Goal: Task Accomplishment & Management: Complete application form

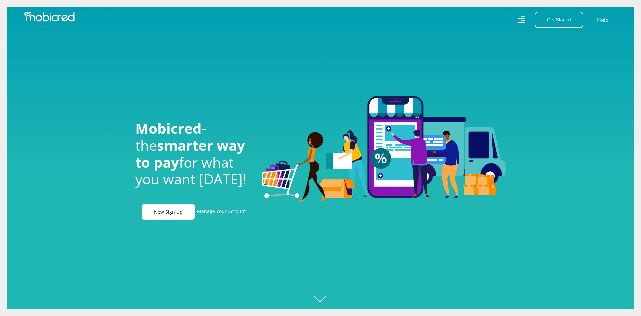
click at [174, 213] on link "New Sign Up" at bounding box center [168, 212] width 53 height 16
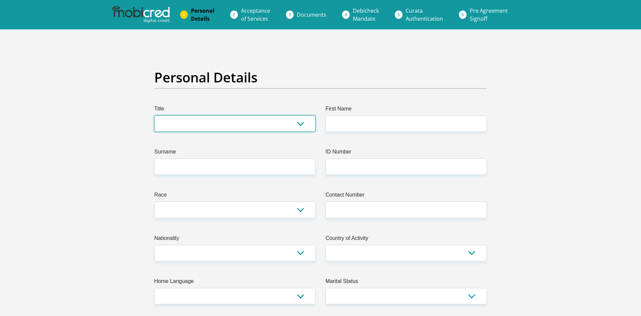
click at [154, 116] on select "Mr Ms Mrs Dr Other" at bounding box center [234, 124] width 161 height 16
select select "Mr"
click option "Mr" at bounding box center [0, 0] width 0 height 0
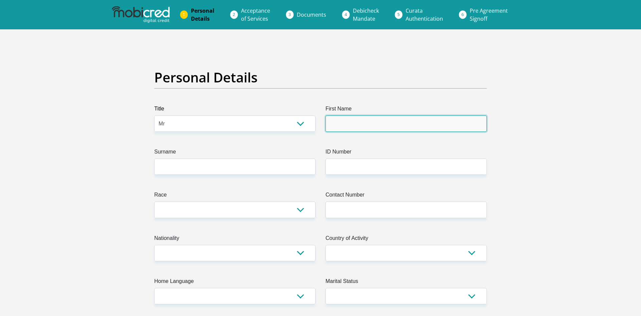
click at [349, 123] on input "First Name" at bounding box center [406, 124] width 161 height 16
type input "Hendrik"
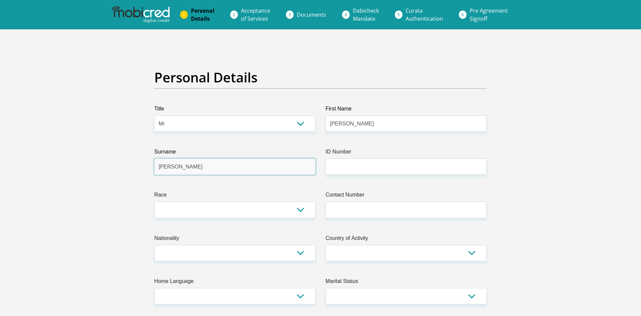
type input "Opperman"
type input "0307065074089"
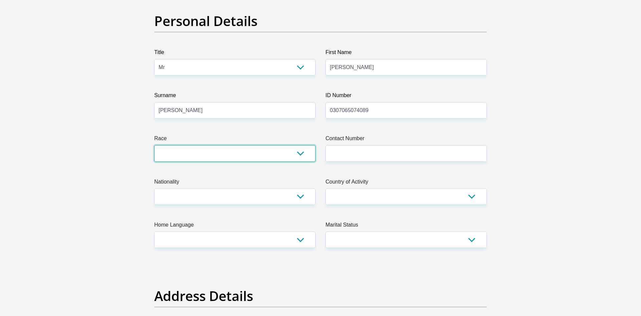
scroll to position [68, 0]
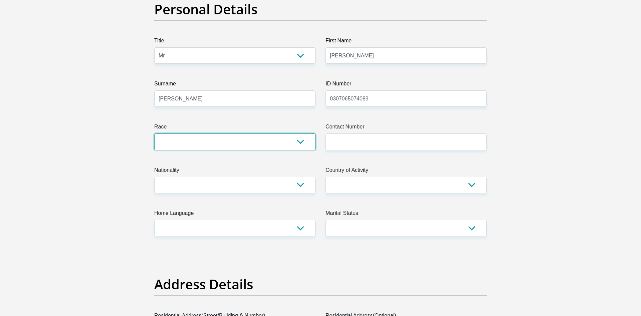
click at [154, 134] on select "Black Coloured Indian White Other" at bounding box center [234, 142] width 161 height 16
select select "4"
click option "White" at bounding box center [0, 0] width 0 height 0
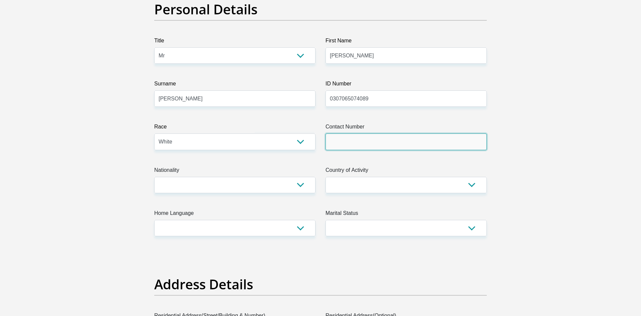
click at [369, 137] on input "Contact Number" at bounding box center [406, 142] width 161 height 16
type input "0713541232"
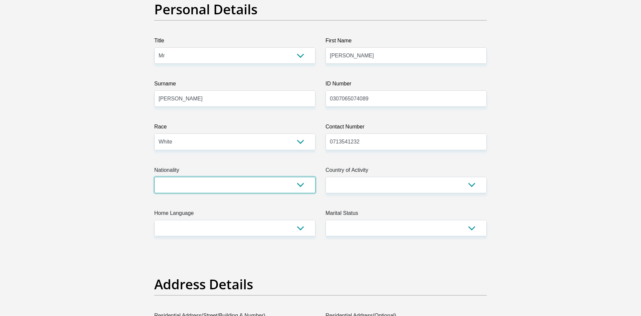
select select "ZAF"
click option "South Africa" at bounding box center [0, 0] width 0 height 0
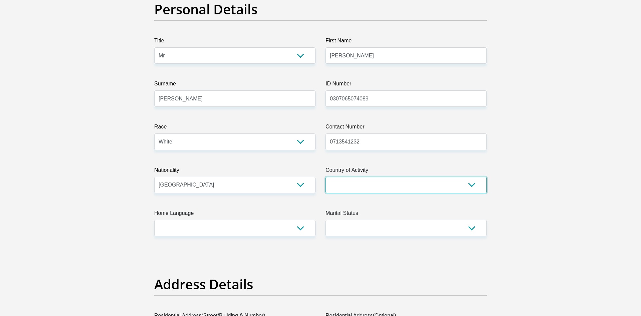
select select "ZAF"
click option "South Africa" at bounding box center [0, 0] width 0 height 0
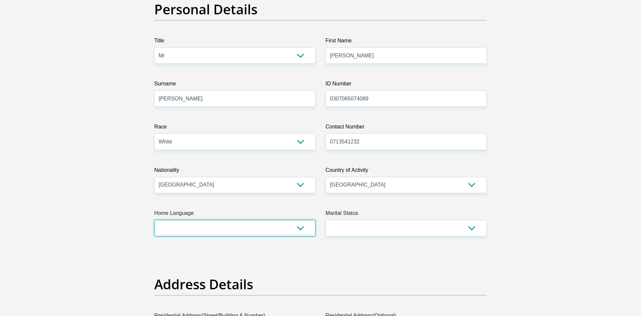
click at [154, 220] on select "Afrikaans English Sepedi South Ndebele Southern Sotho Swati Tsonga Tswana Venda…" at bounding box center [234, 228] width 161 height 16
select select "afr"
click option "Afrikaans" at bounding box center [0, 0] width 0 height 0
click at [326, 220] on select "Married ANC Single Divorced Widowed Married COP or Customary Law" at bounding box center [406, 228] width 161 height 16
select select "2"
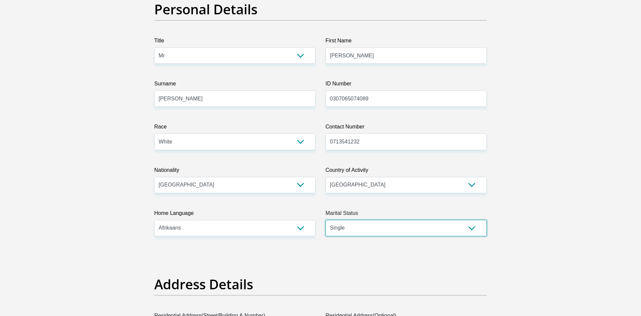
click option "Single" at bounding box center [0, 0] width 0 height 0
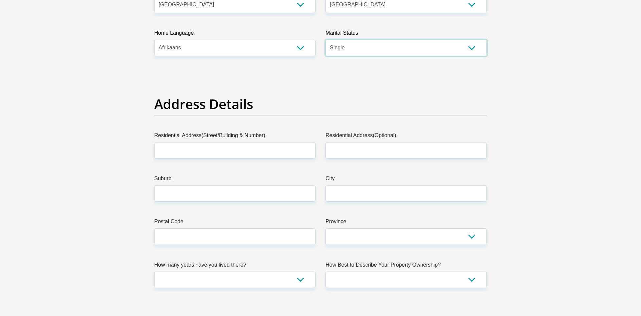
scroll to position [306, 0]
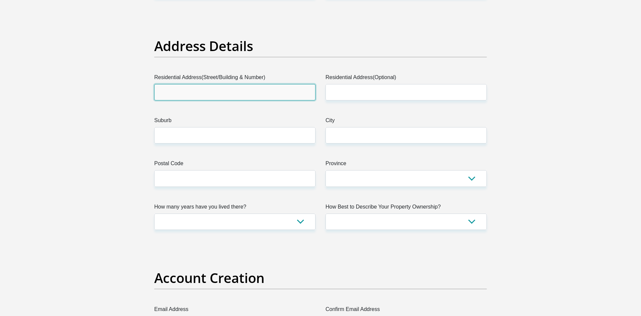
click at [237, 95] on input "Residential Address(Street/Building & Number)" at bounding box center [234, 92] width 161 height 16
type input "259 Ramenas Street"
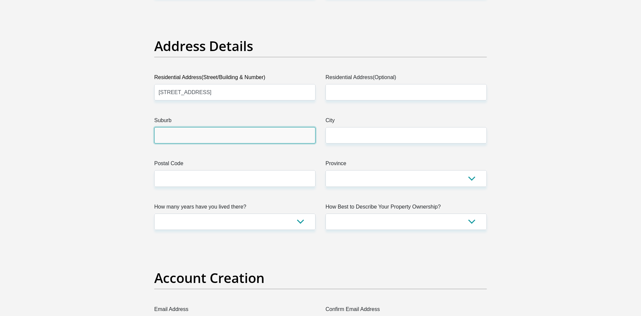
click at [300, 140] on input "Suburb" at bounding box center [234, 135] width 161 height 16
type input "Pretoria"
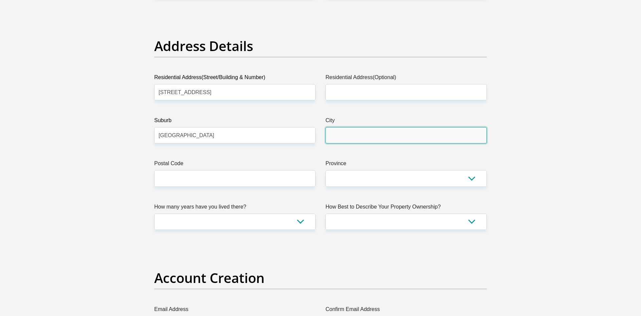
click at [364, 140] on input "City" at bounding box center [406, 135] width 161 height 16
type input "Pretoria North"
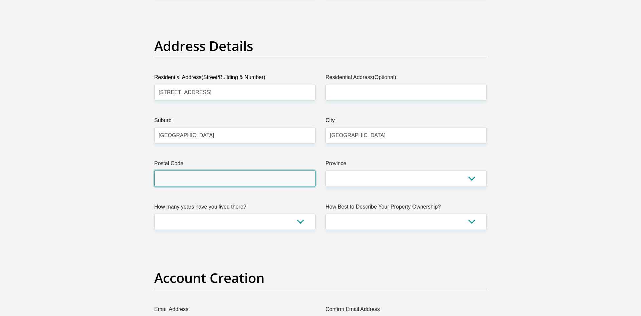
click at [295, 181] on input "Postal Code" at bounding box center [234, 178] width 161 height 16
type input "0182"
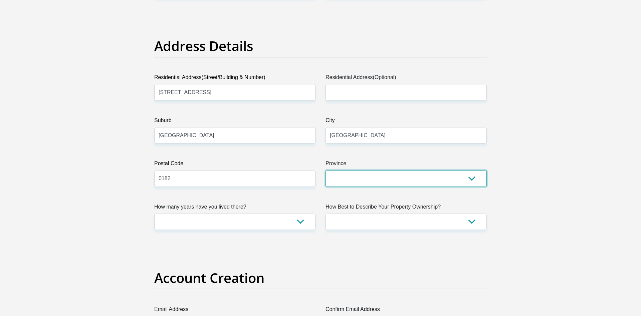
select select "Gauteng"
click option "Gauteng" at bounding box center [0, 0] width 0 height 0
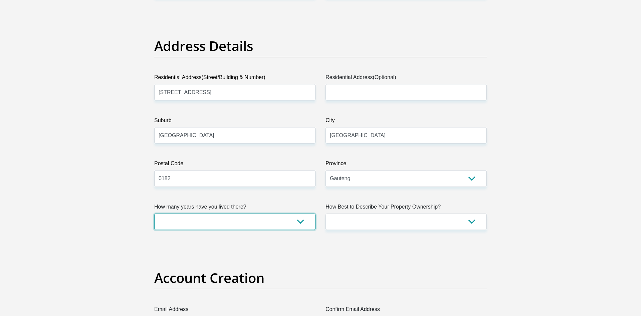
click at [154, 214] on select "less than 1 year 1-3 years 3-5 years 5+ years" at bounding box center [234, 222] width 161 height 16
select select "5"
click option "5+ years" at bounding box center [0, 0] width 0 height 0
select select "Owned"
click option "Owned" at bounding box center [0, 0] width 0 height 0
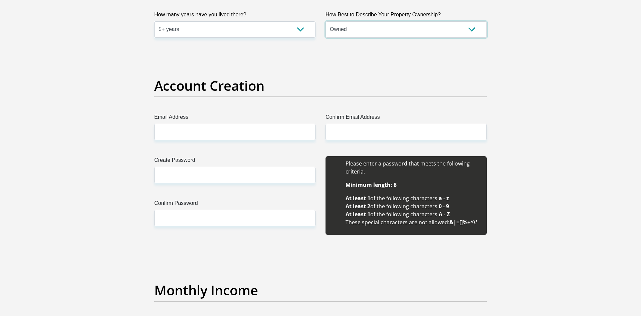
scroll to position [511, 0]
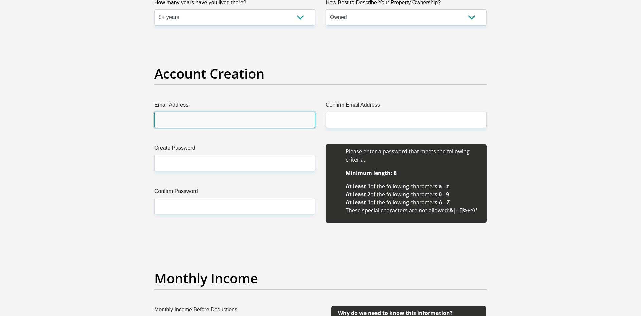
click at [256, 116] on input "Email Address" at bounding box center [234, 120] width 161 height 16
type input "oppermanhendro@gmail.com"
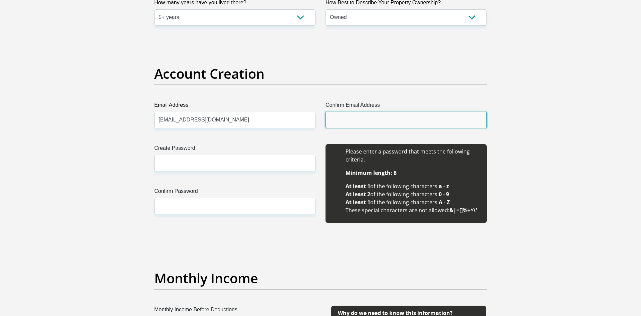
click at [364, 123] on input "Confirm Email Address" at bounding box center [406, 120] width 161 height 16
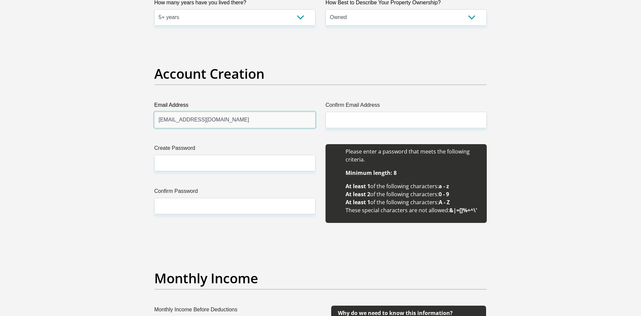
drag, startPoint x: 241, startPoint y: 121, endPoint x: 108, endPoint y: 119, distance: 132.9
click at [154, 119] on input "oppermanhendro@gmail.com" at bounding box center [234, 120] width 161 height 16
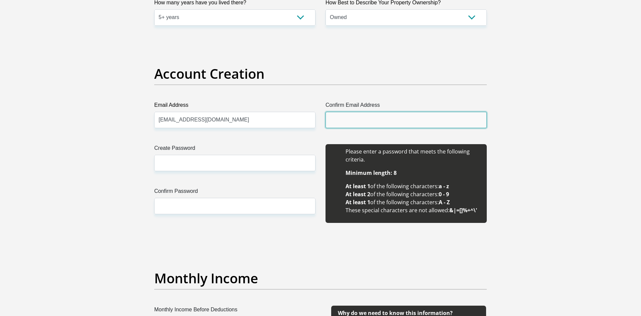
click at [417, 121] on input "Confirm Email Address" at bounding box center [406, 120] width 161 height 16
paste input "oppermanhendro@gmail.com"
type input "oppermanhendro@gmail.com"
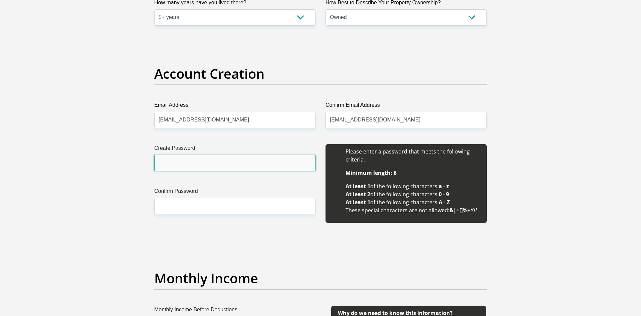
click at [246, 159] on input "Create Password" at bounding box center [234, 163] width 161 height 16
drag, startPoint x: 188, startPoint y: 167, endPoint x: 141, endPoint y: 164, distance: 46.8
click at [154, 164] on input "Hendro@2003" at bounding box center [234, 163] width 161 height 16
type input "Hendro@2003"
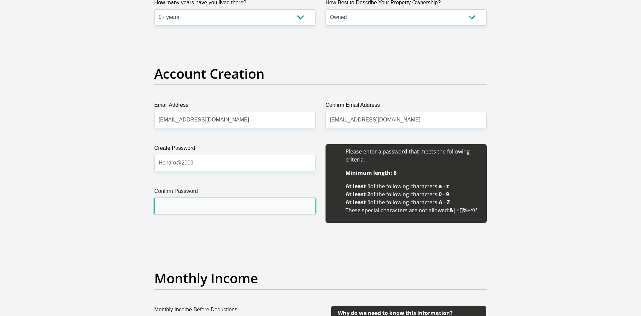
click at [172, 204] on input "Confirm Password" at bounding box center [234, 206] width 161 height 16
paste input "Hendro@2003"
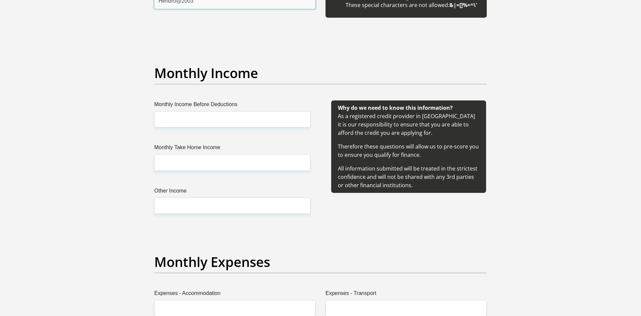
scroll to position [749, 0]
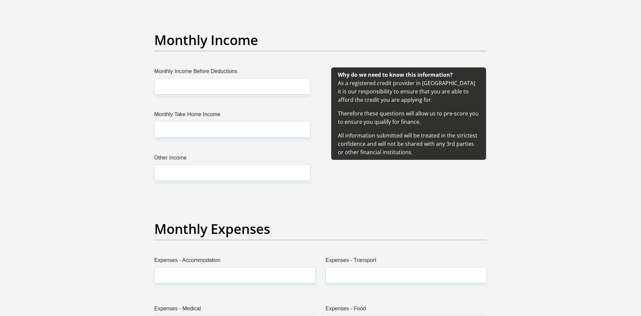
type input "Hendro@2003"
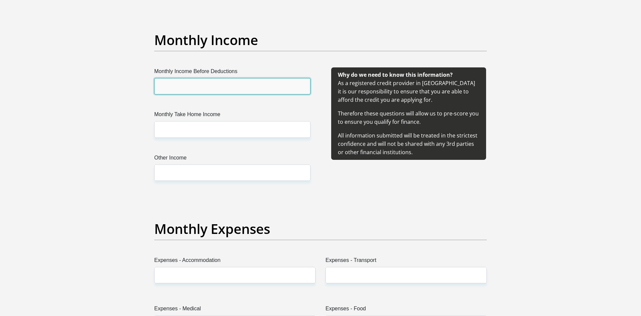
click at [227, 88] on input "Monthly Income Before Deductions" at bounding box center [232, 86] width 156 height 16
type input "15000"
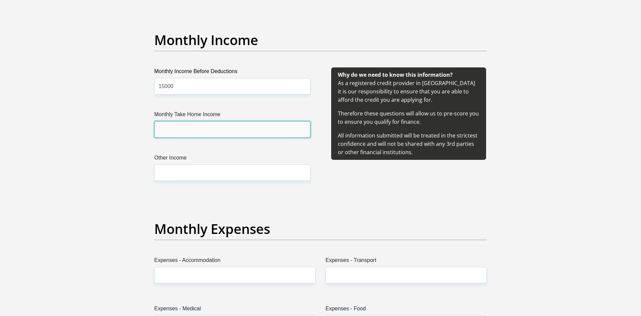
click at [247, 125] on input "Monthly Take Home Income" at bounding box center [232, 129] width 156 height 16
type input "13500"
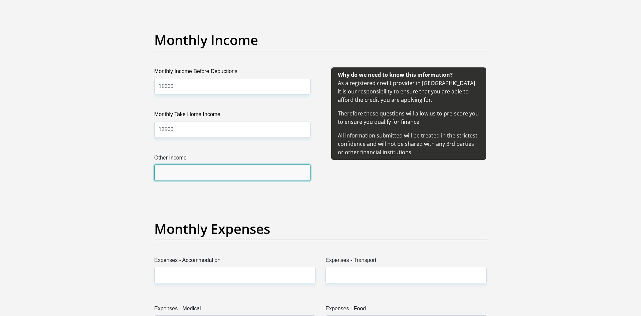
click at [199, 178] on input "Other Income" at bounding box center [232, 173] width 156 height 16
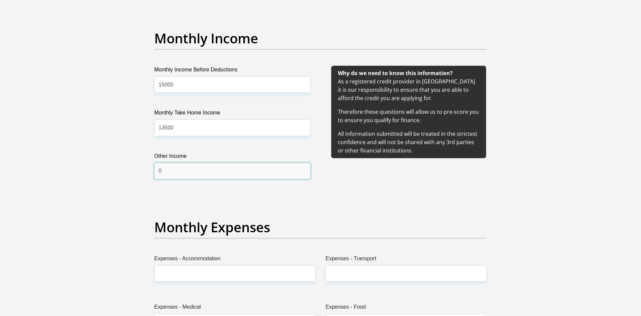
scroll to position [919, 0]
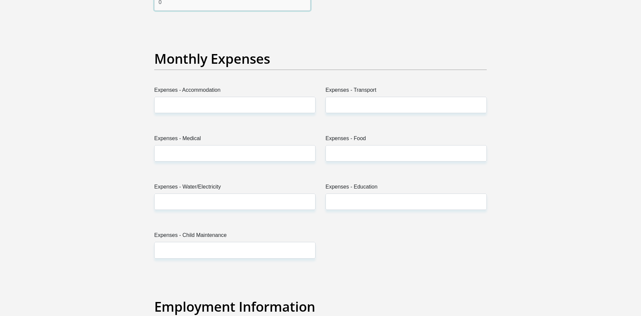
type input "0"
click at [250, 96] on label "Expenses - Accommodation" at bounding box center [234, 91] width 161 height 11
click at [250, 97] on input "Expenses - Accommodation" at bounding box center [234, 105] width 161 height 16
click at [252, 105] on input "Expenses - Accommodation" at bounding box center [234, 105] width 161 height 16
type input "0"
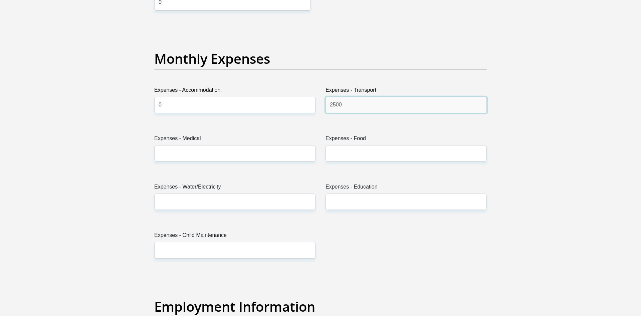
type input "2500"
type input "0"
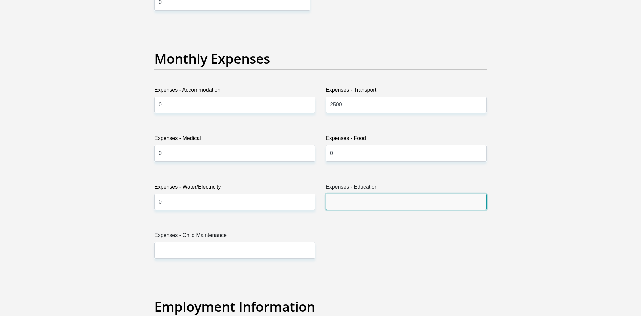
type input "0"
type input "2500"
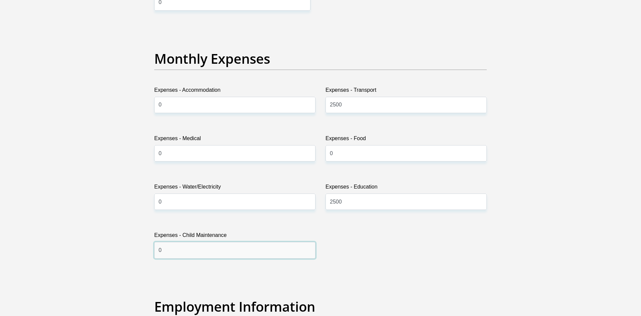
type input "0"
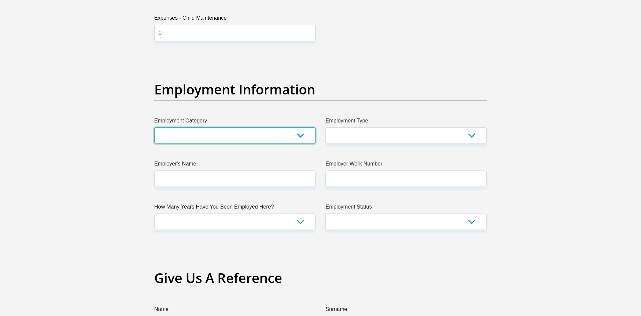
scroll to position [1148, 0]
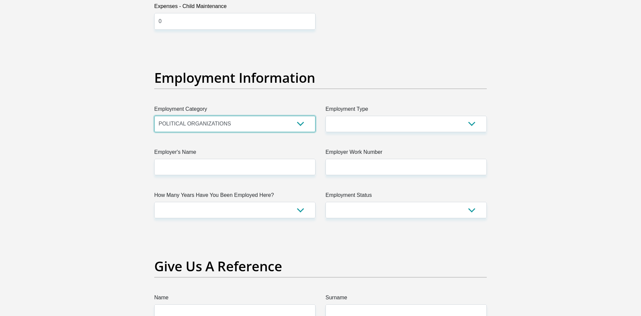
click option "POLITICAL ORGANIZATIONS" at bounding box center [0, 0] width 0 height 0
click at [375, 68] on div "Title Mr Ms Mrs Dr Other First Name Hendrik Surname Opperman ID Number 03070650…" at bounding box center [320, 42] width 343 height 2172
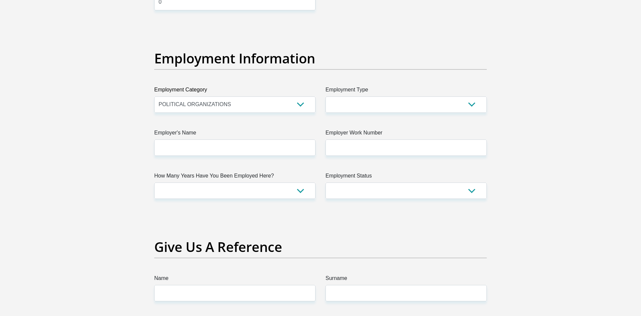
scroll to position [1182, 0]
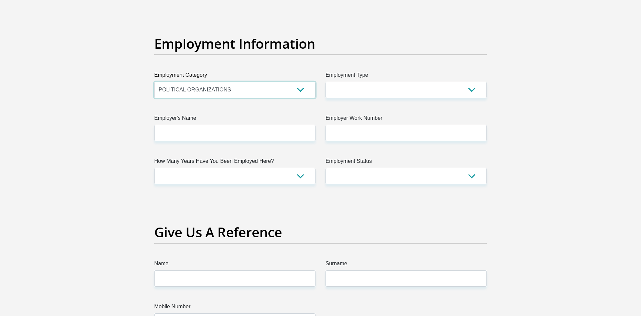
click at [154, 82] on select "AGRICULTURE ALCOHOL & TOBACCO CONSTRUCTION MATERIALS METALLURGY EQUIPMENT FOR R…" at bounding box center [234, 90] width 161 height 16
select select "2"
click option "AGRICULTURE" at bounding box center [0, 0] width 0 height 0
click at [326, 82] on select "College/Lecturer Craft Seller Creative Driver Executive Farmer Forces - Non Com…" at bounding box center [406, 90] width 161 height 16
select select "Office Staff/Clerk"
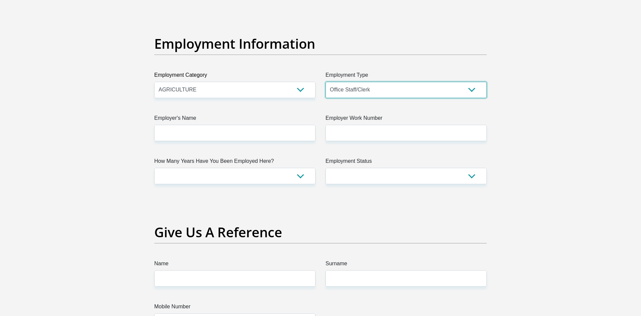
click option "Office Staff/Clerk" at bounding box center [0, 0] width 0 height 0
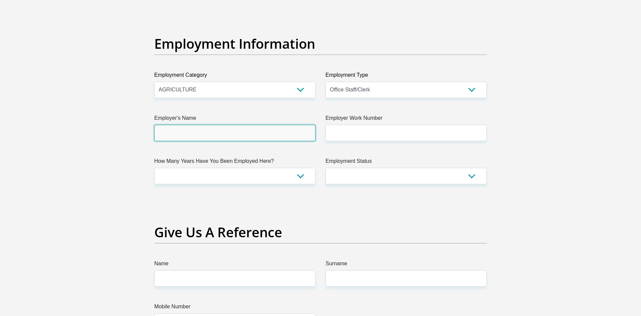
click at [253, 136] on input "Employer's Name" at bounding box center [234, 133] width 161 height 16
click at [177, 134] on input "GibsonTechnologies" at bounding box center [234, 133] width 161 height 16
click at [175, 134] on input "GibsonTechnologies" at bounding box center [234, 133] width 161 height 16
type input "GibsonTechnologies"
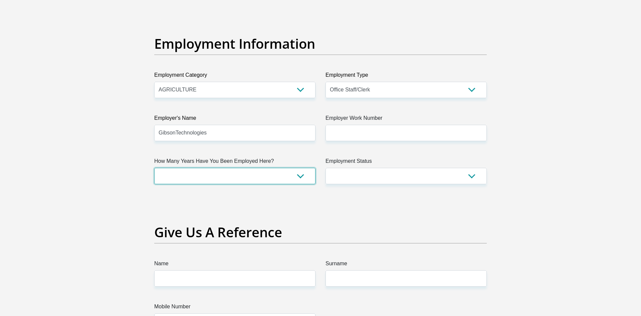
click at [154, 168] on select "less than 1 year 1-3 years 3-5 years 5+ years" at bounding box center [234, 176] width 161 height 16
select select "6"
click option "less than 1 year" at bounding box center [0, 0] width 0 height 0
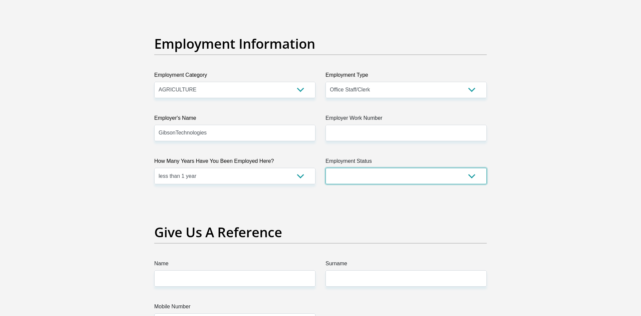
click at [326, 168] on select "Permanent/Full-time Part-time/Casual Contract Worker Self-Employed Housewife Re…" at bounding box center [406, 176] width 161 height 16
select select "1"
click option "Permanent/Full-time" at bounding box center [0, 0] width 0 height 0
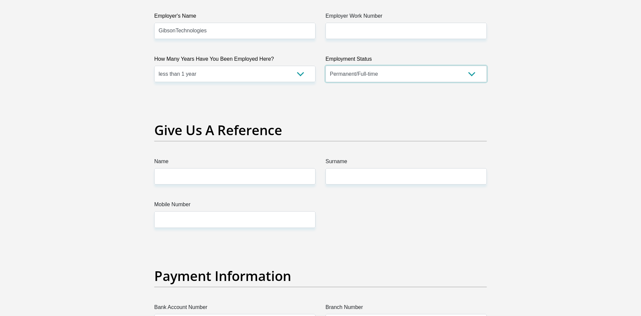
scroll to position [1319, 0]
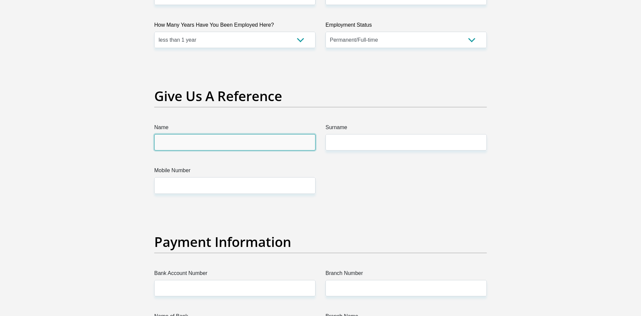
click at [259, 140] on input "Name" at bounding box center [234, 142] width 161 height 16
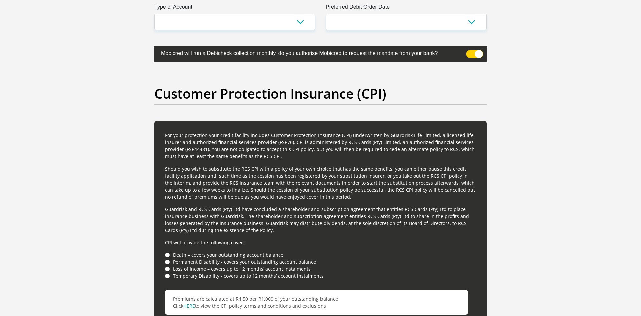
scroll to position [1671, 0]
